Goal: Obtain resource: Download file/media

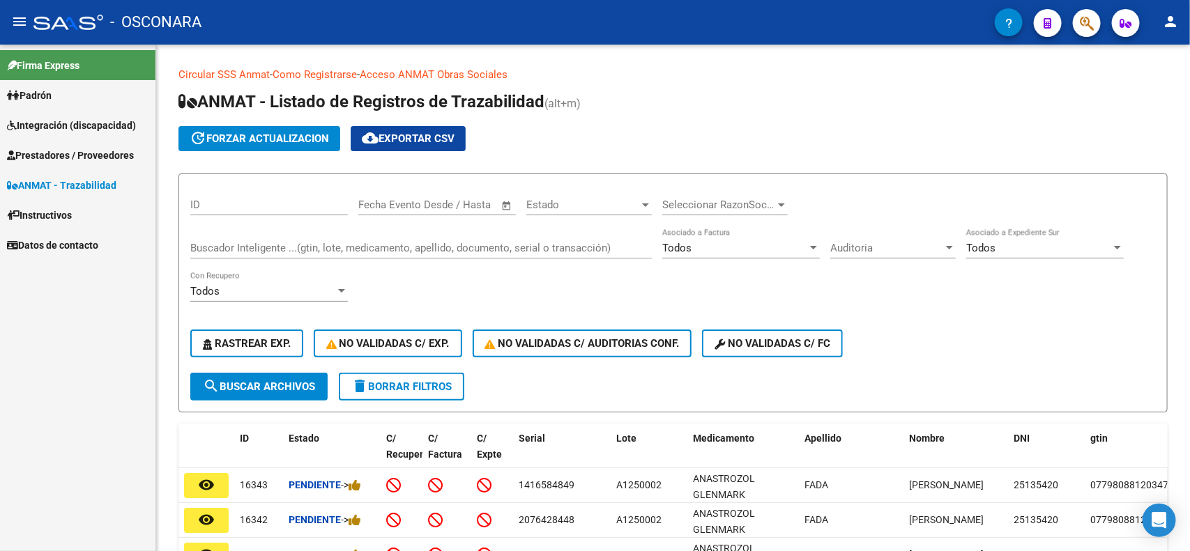
click at [73, 158] on span "Prestadores / Proveedores" at bounding box center [70, 155] width 127 height 15
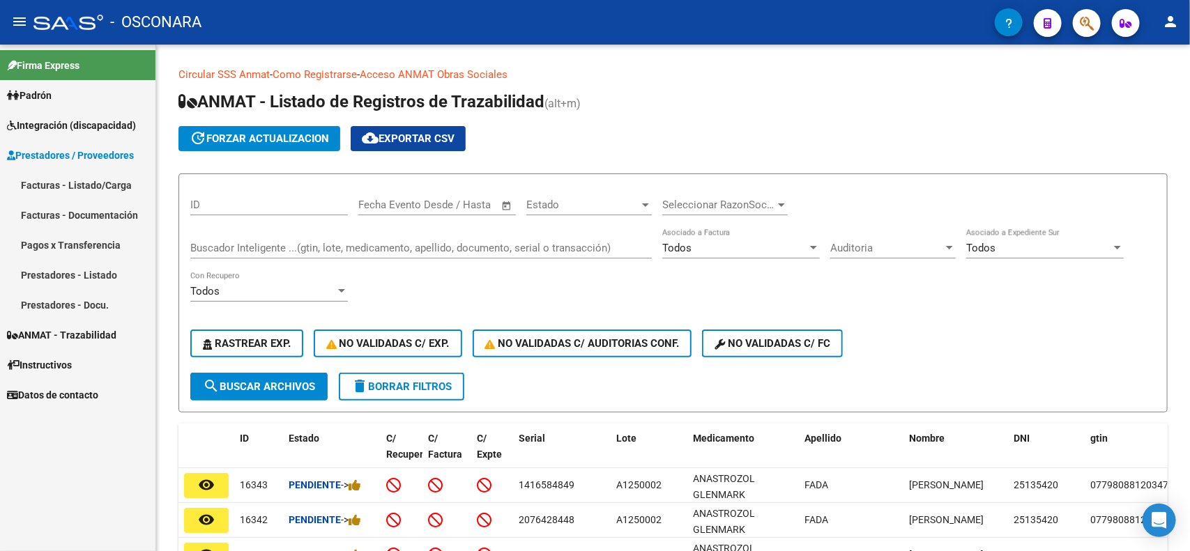
click at [68, 186] on link "Facturas - Listado/Carga" at bounding box center [77, 185] width 155 height 30
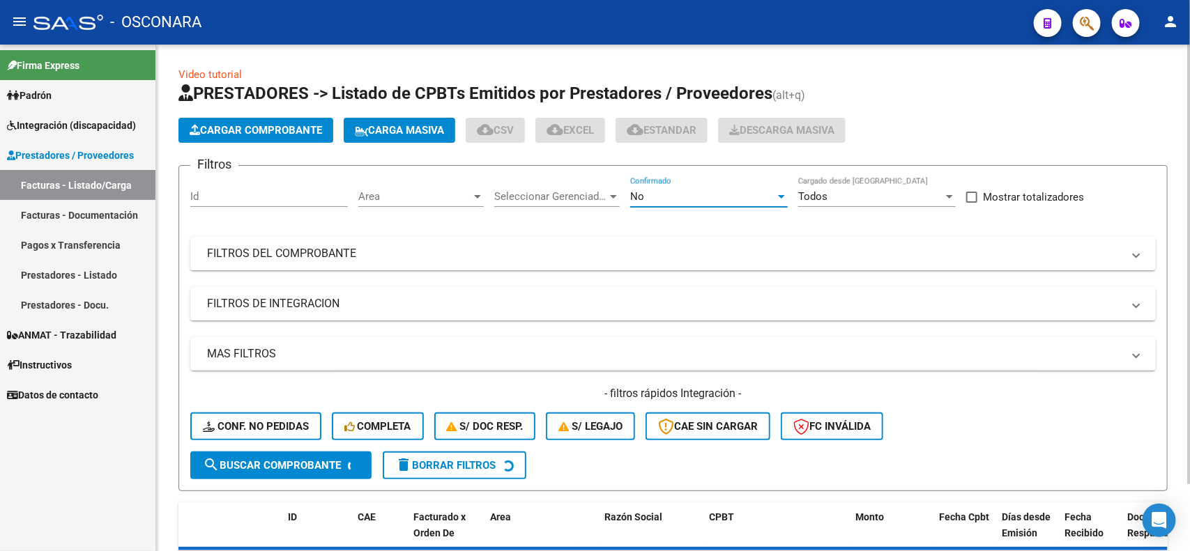
click at [662, 199] on div "No" at bounding box center [702, 196] width 145 height 13
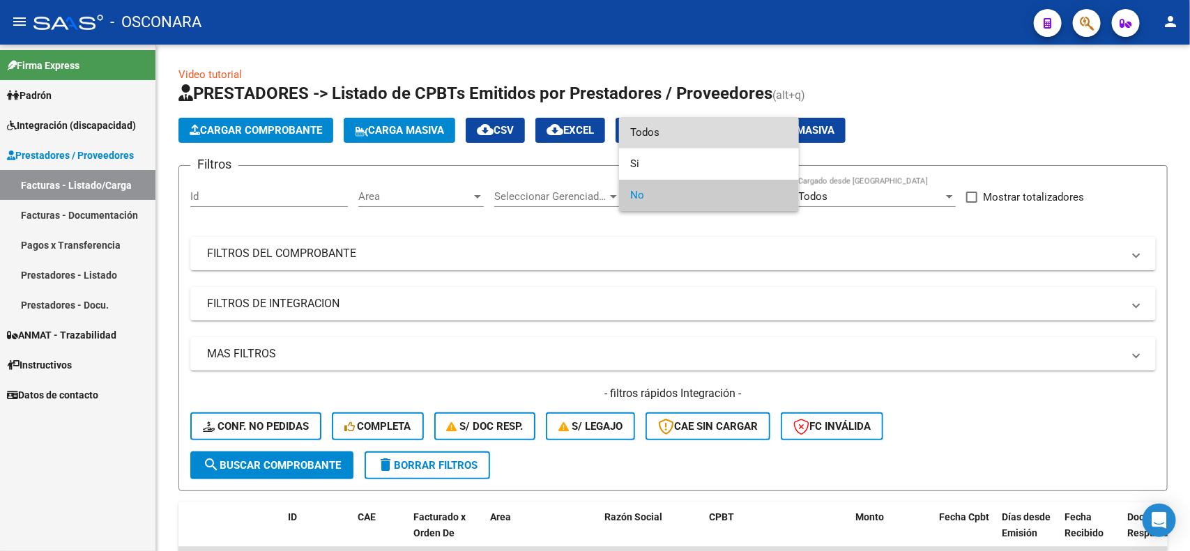
click at [673, 138] on span "Todos" at bounding box center [709, 132] width 158 height 31
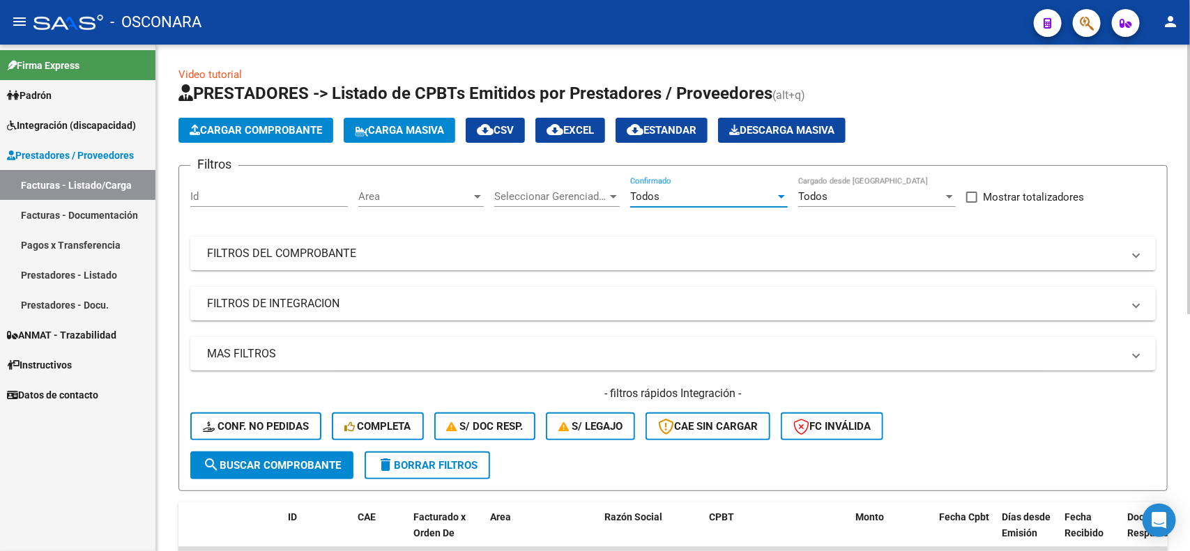
click at [786, 259] on mat-panel-title "FILTROS DEL COMPROBANTE" at bounding box center [664, 253] width 915 height 15
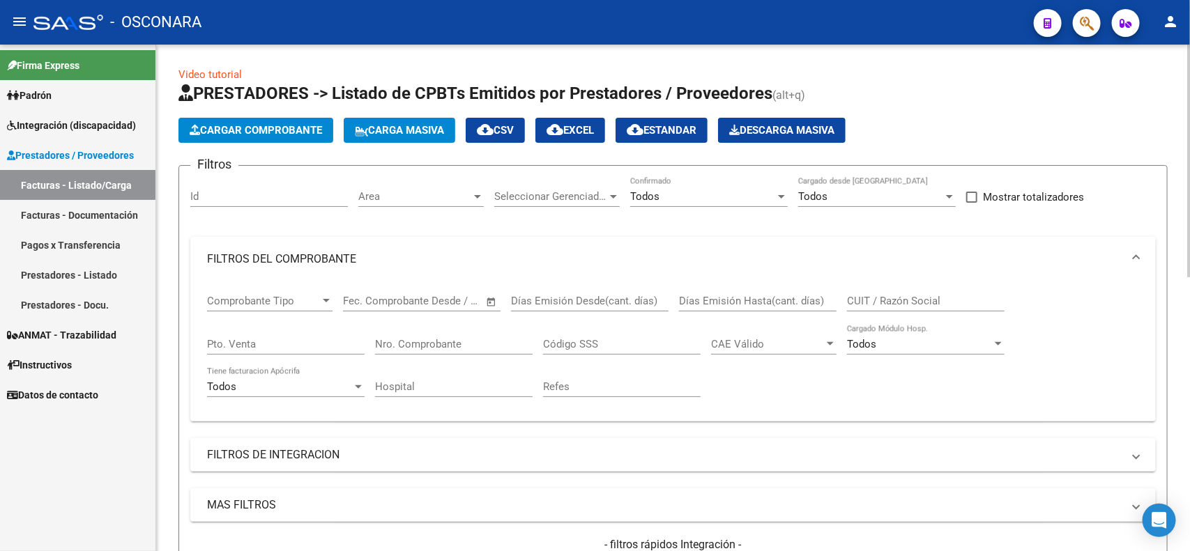
click at [914, 303] on input "CUIT / Razón Social" at bounding box center [926, 301] width 158 height 13
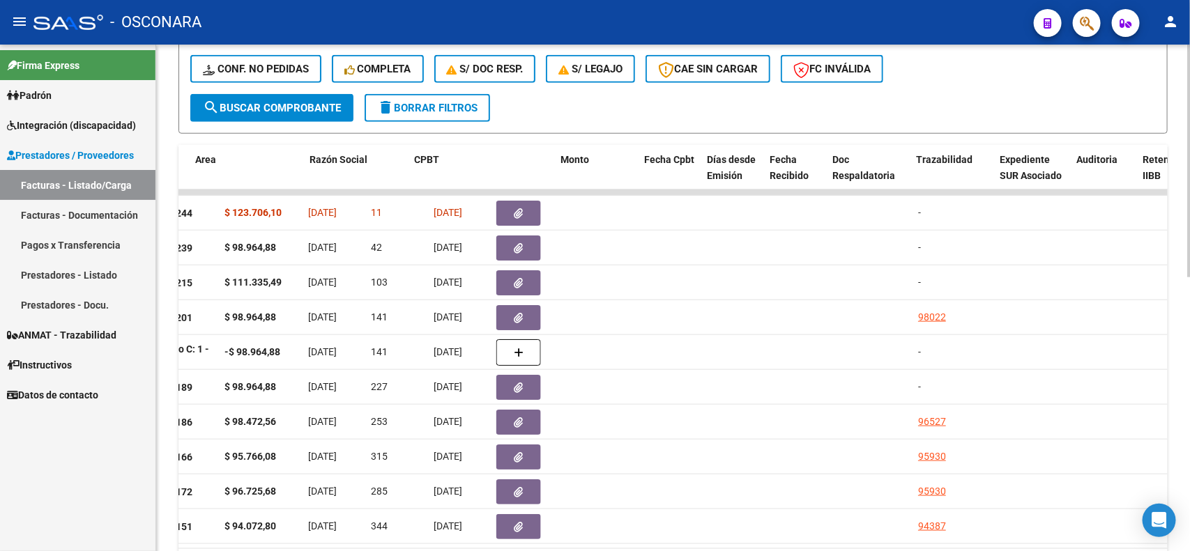
scroll to position [0, 147]
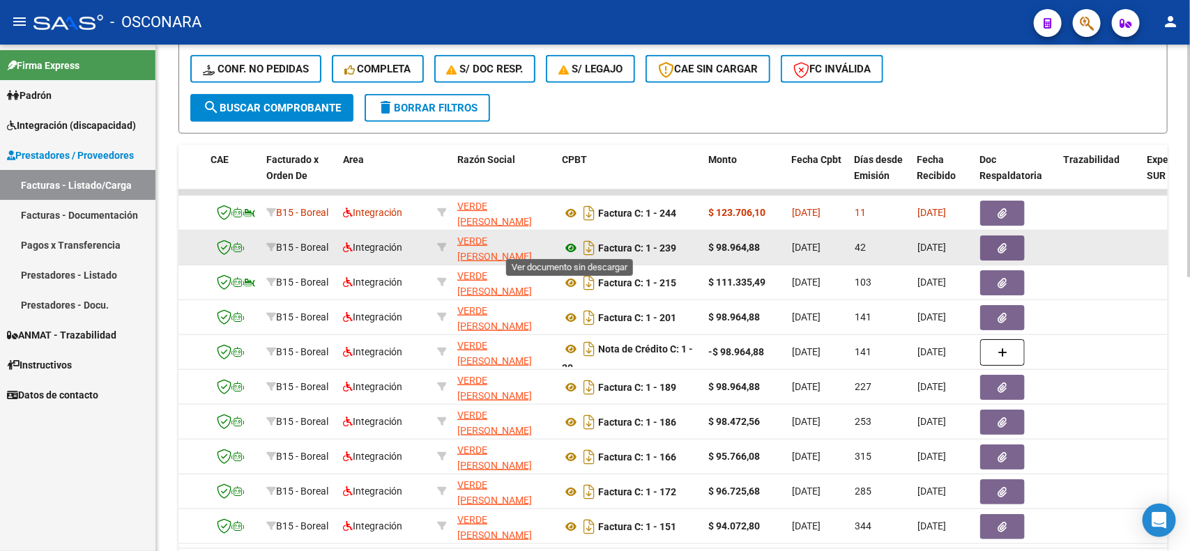
type input "27394983476"
click at [566, 245] on icon at bounding box center [571, 248] width 18 height 17
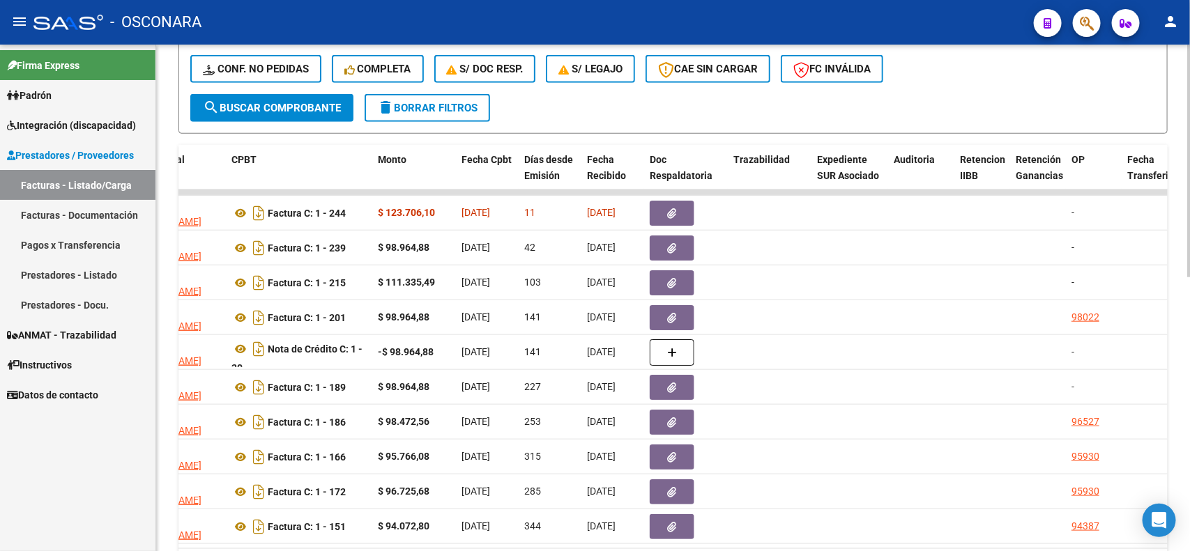
scroll to position [0, 153]
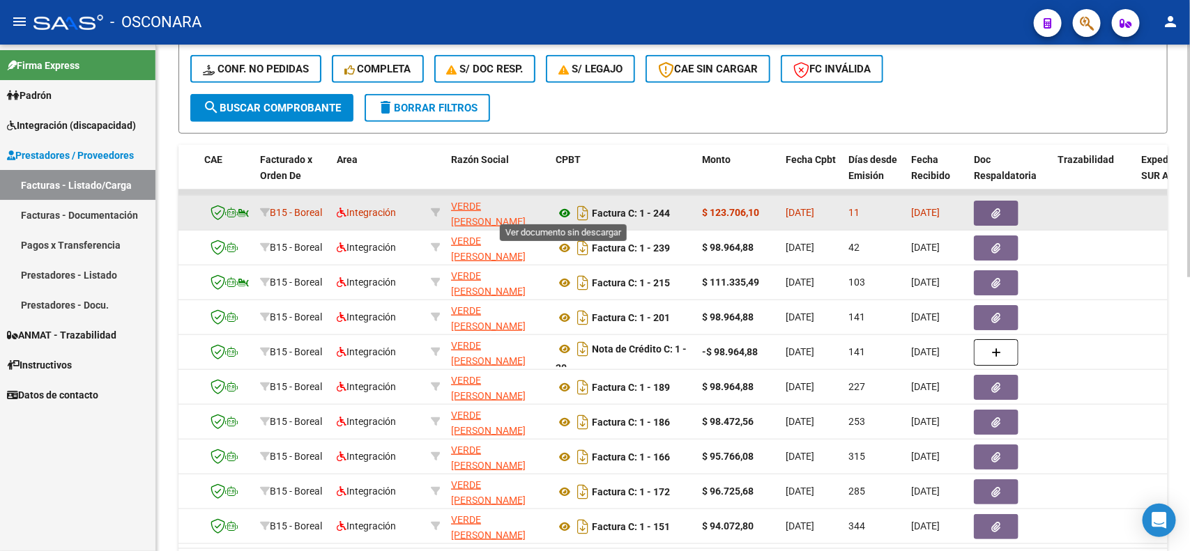
click at [565, 211] on icon at bounding box center [565, 213] width 18 height 17
